Goal: Browse casually

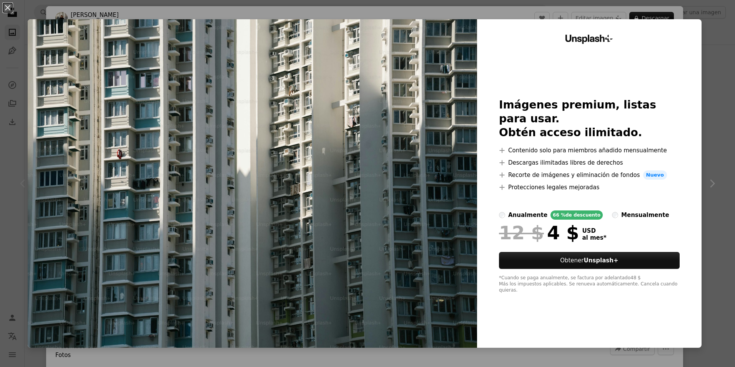
click at [711, 25] on div "An X shape Unsplash+ Imágenes premium, listas para usar. Obtén acceso ilimitado…" at bounding box center [367, 183] width 735 height 367
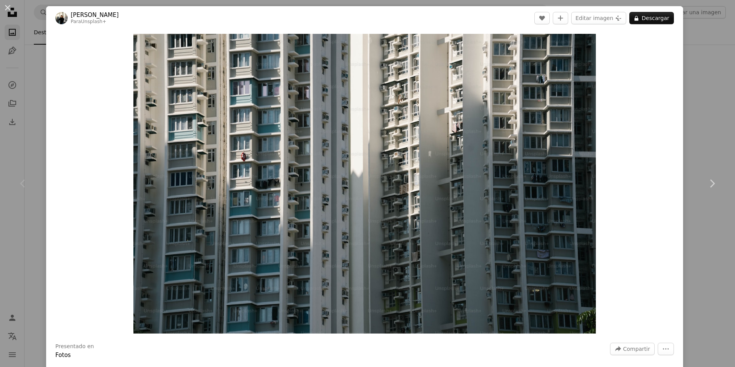
click at [694, 34] on div "An X shape Chevron left Chevron right [PERSON_NAME] Para Unsplash+ A heart A pl…" at bounding box center [367, 183] width 735 height 367
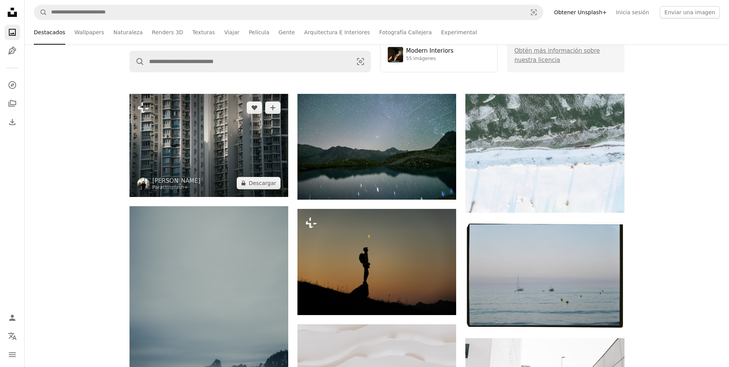
scroll to position [115, 0]
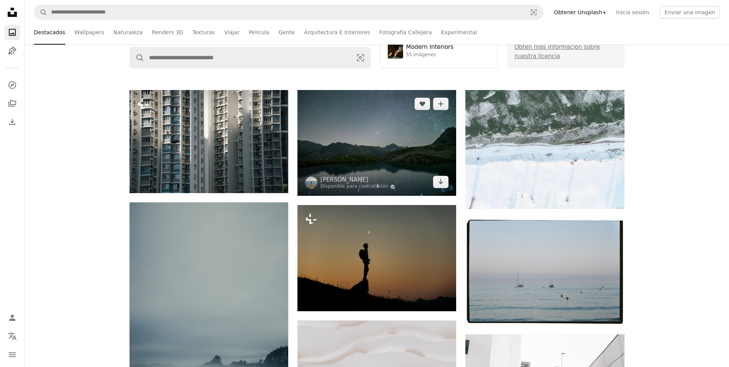
click at [368, 159] on img at bounding box center [376, 143] width 159 height 106
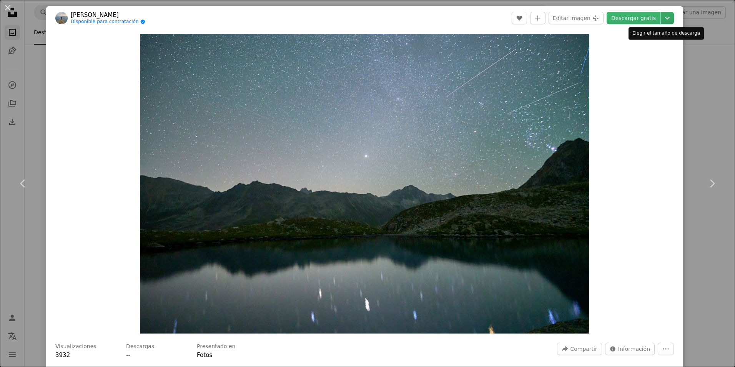
click at [661, 16] on icon "Chevron down" at bounding box center [667, 17] width 12 height 9
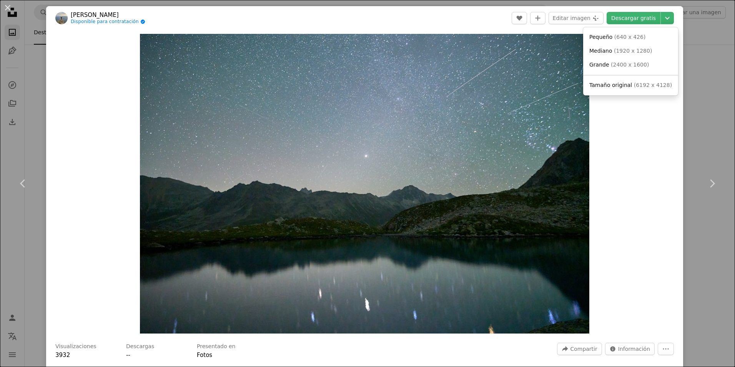
click at [690, 122] on dialog "An X shape Chevron left Chevron right [PERSON_NAME] Disponible para contratació…" at bounding box center [367, 183] width 735 height 367
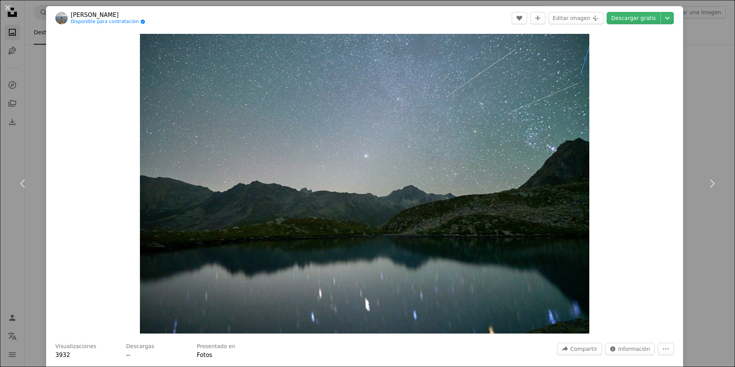
click at [690, 122] on div "An X shape Chevron left Chevron right [PERSON_NAME] Disponible para contratació…" at bounding box center [367, 183] width 735 height 367
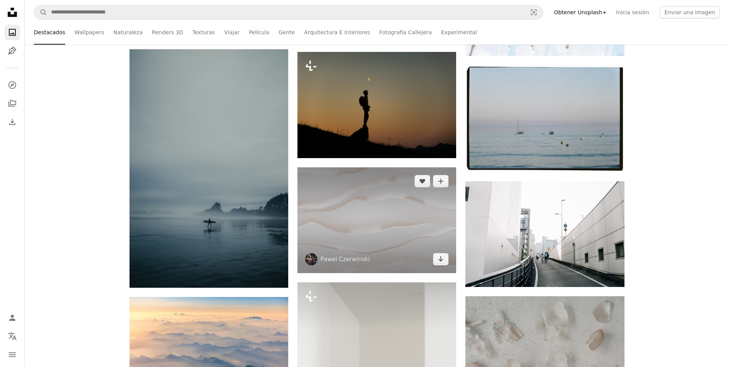
scroll to position [269, 0]
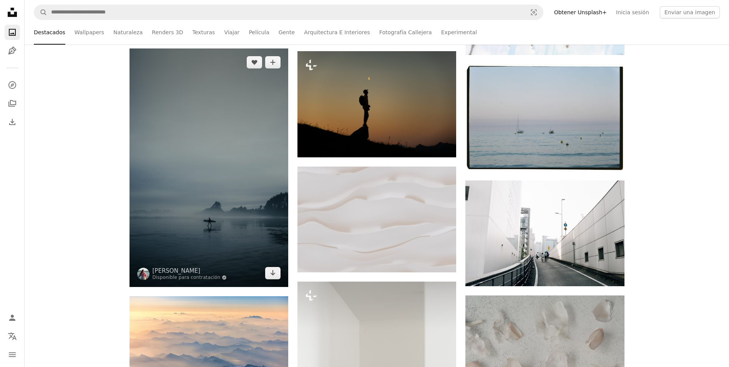
click at [229, 127] on img at bounding box center [208, 167] width 159 height 238
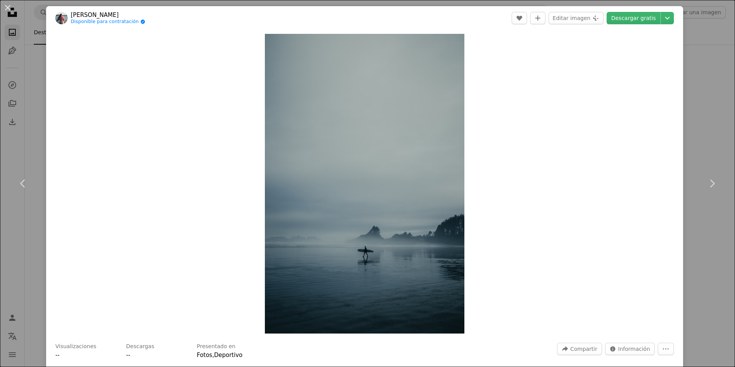
click at [683, 95] on div "An X shape Chevron left Chevron right [PERSON_NAME] Disponible para contratació…" at bounding box center [367, 183] width 735 height 367
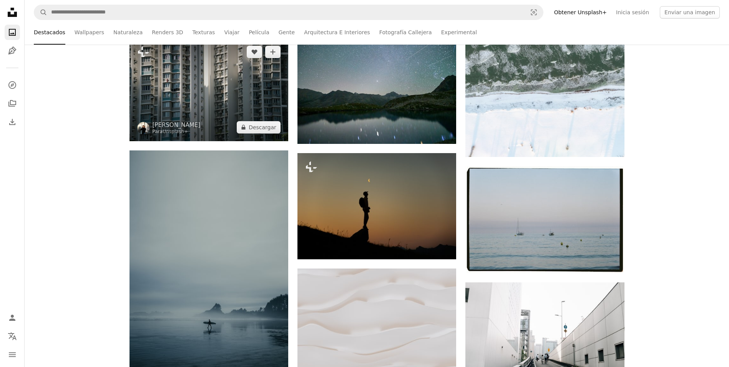
scroll to position [154, 0]
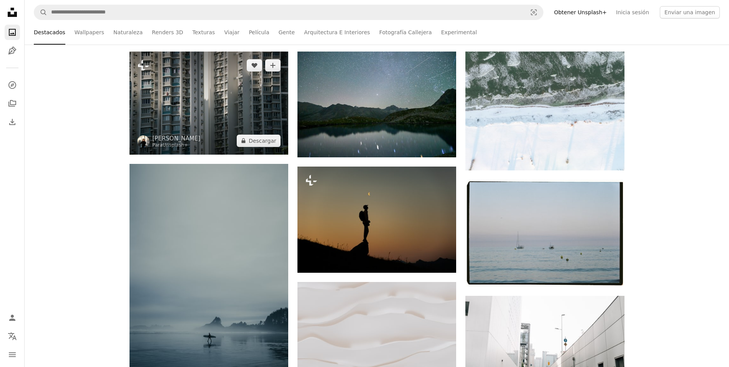
click at [223, 108] on img at bounding box center [208, 102] width 159 height 103
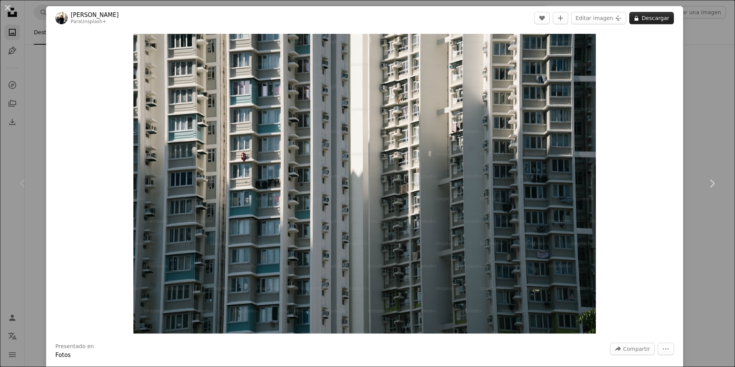
click at [633, 16] on icon "A lock" at bounding box center [636, 18] width 6 height 6
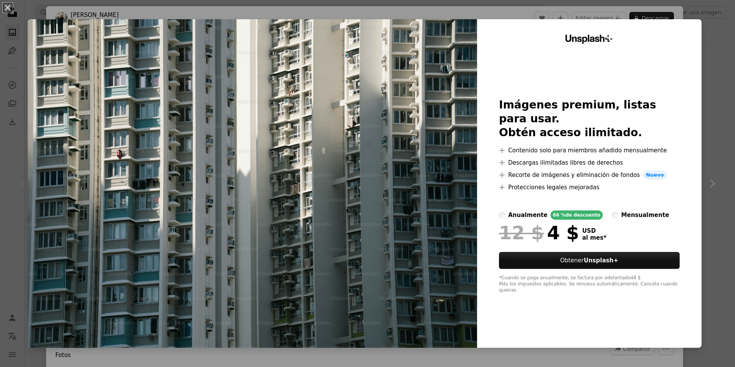
click at [719, 140] on div "An X shape Unsplash+ Imágenes premium, listas para usar. Obtén acceso ilimitado…" at bounding box center [367, 183] width 735 height 367
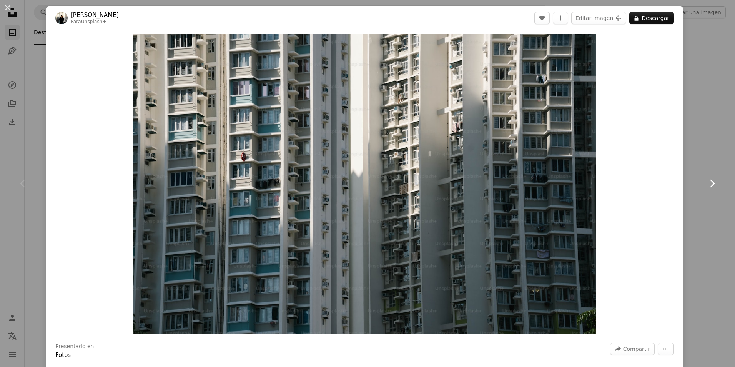
click at [693, 153] on link "Chevron right" at bounding box center [712, 183] width 46 height 74
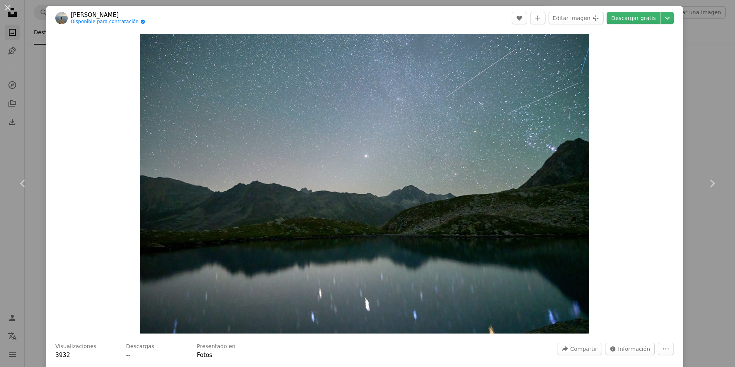
click at [702, 42] on div "An X shape Chevron left Chevron right [PERSON_NAME] Disponible para contratació…" at bounding box center [367, 183] width 735 height 367
